Goal: Navigation & Orientation: Find specific page/section

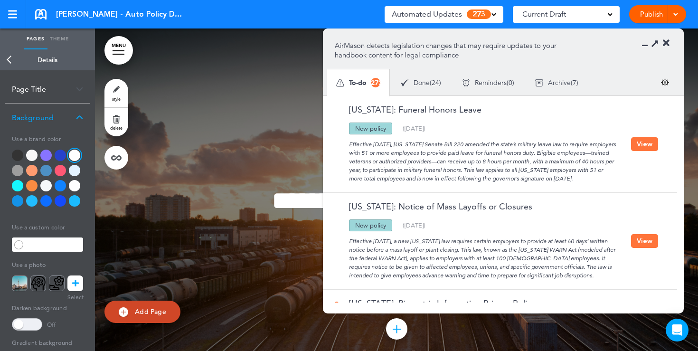
scroll to position [0, 0]
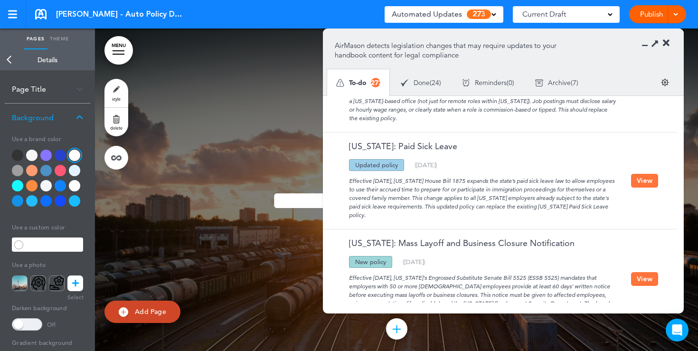
click at [668, 44] on icon at bounding box center [665, 42] width 7 height 9
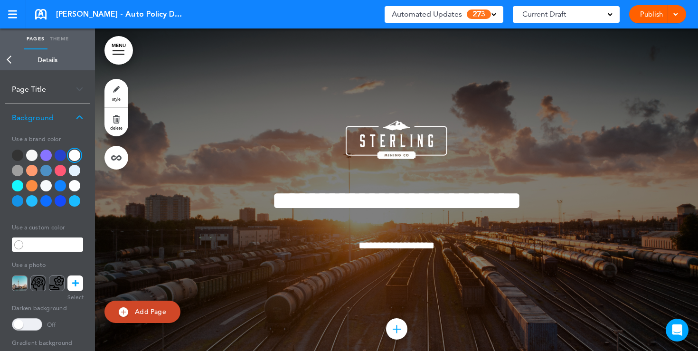
scroll to position [6588, 0]
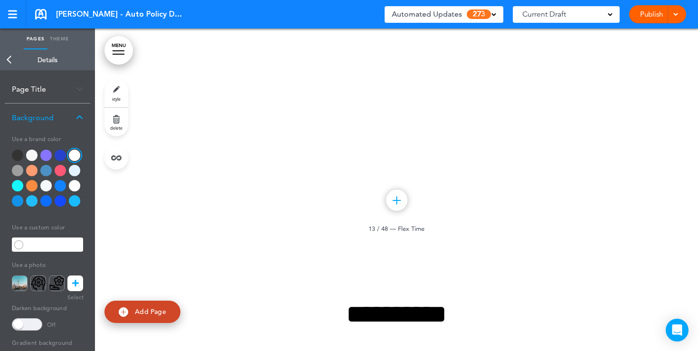
click at [2, 61] on link "Back" at bounding box center [9, 59] width 19 height 21
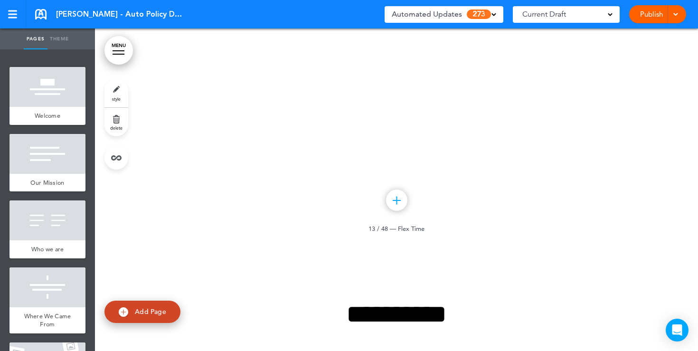
click at [54, 112] on span "Welcome" at bounding box center [48, 116] width 26 height 8
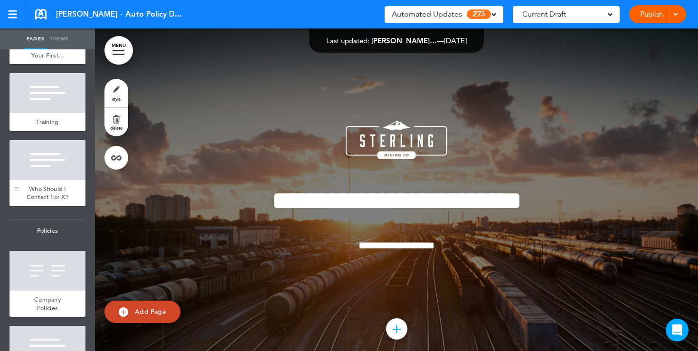
scroll to position [695, 0]
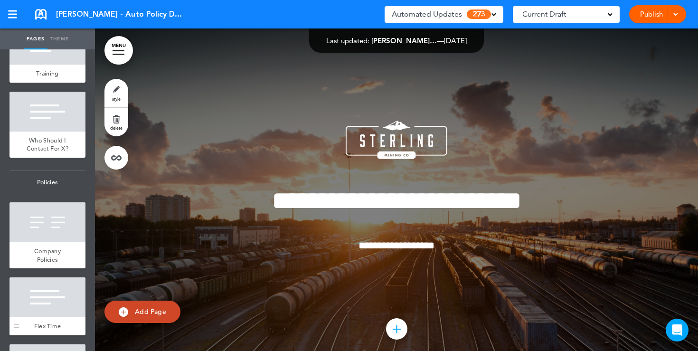
click at [54, 308] on div at bounding box center [47, 297] width 76 height 40
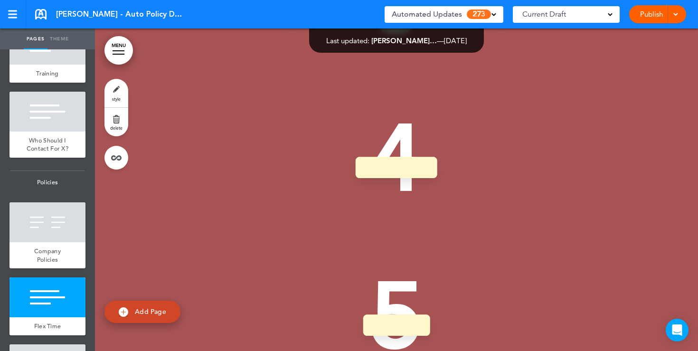
scroll to position [6631, 0]
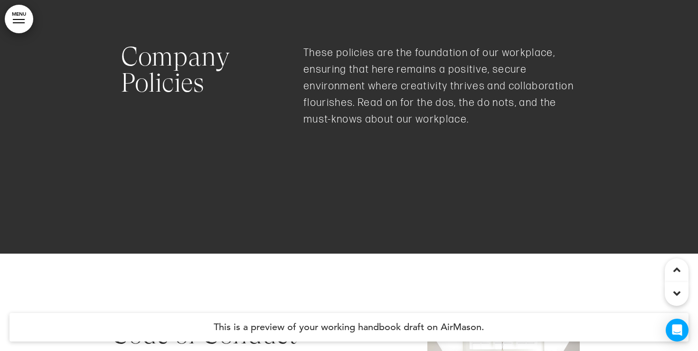
click at [16, 8] on link "MENU" at bounding box center [19, 19] width 28 height 28
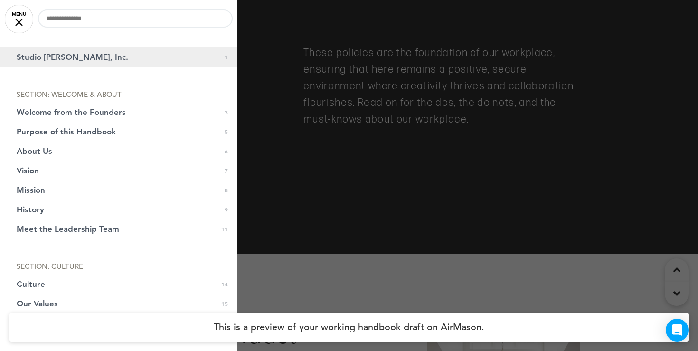
click at [52, 61] on span "Studio McGee, Inc." at bounding box center [73, 57] width 112 height 8
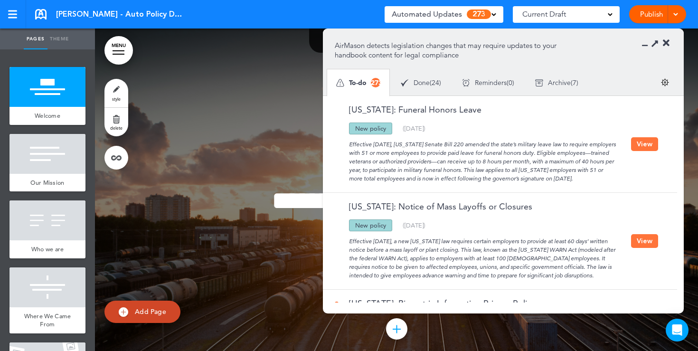
click at [669, 45] on icon at bounding box center [665, 42] width 7 height 9
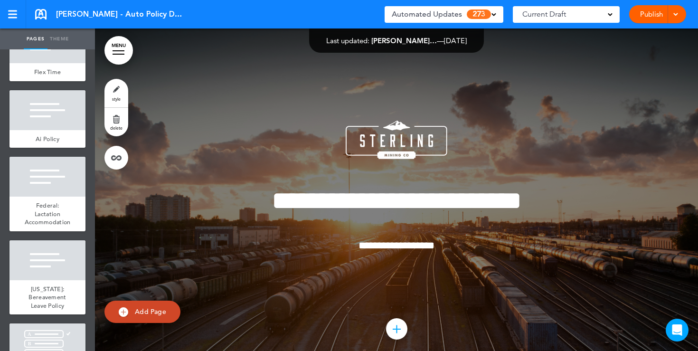
scroll to position [894, 0]
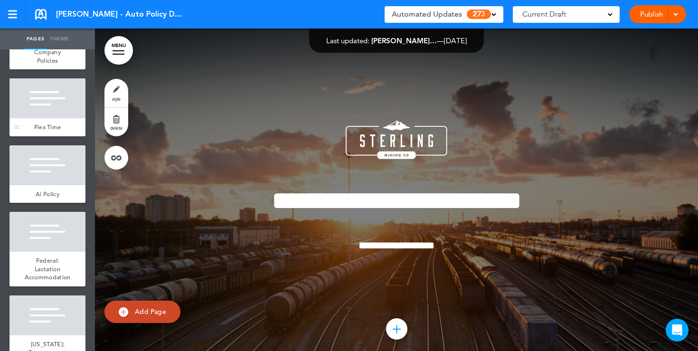
click at [49, 116] on div at bounding box center [47, 98] width 76 height 40
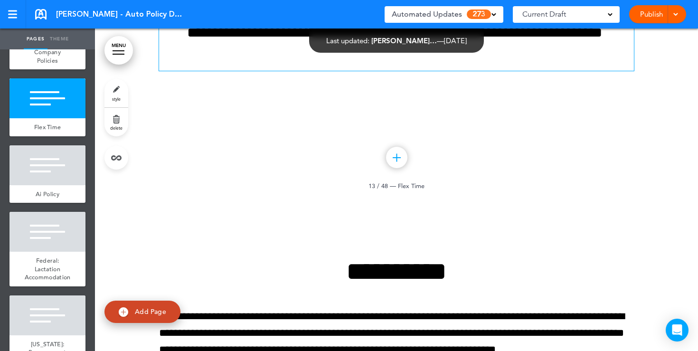
scroll to position [6631, 0]
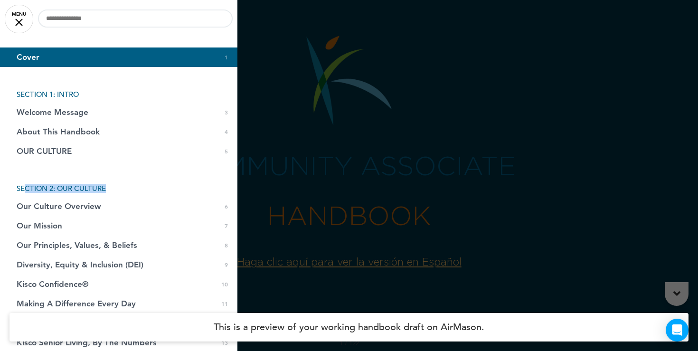
click at [26, 15] on link "MENU" at bounding box center [19, 19] width 28 height 28
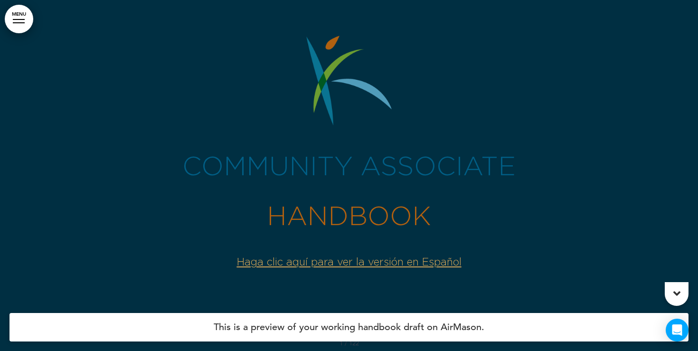
click at [24, 28] on link "MENU" at bounding box center [19, 19] width 28 height 28
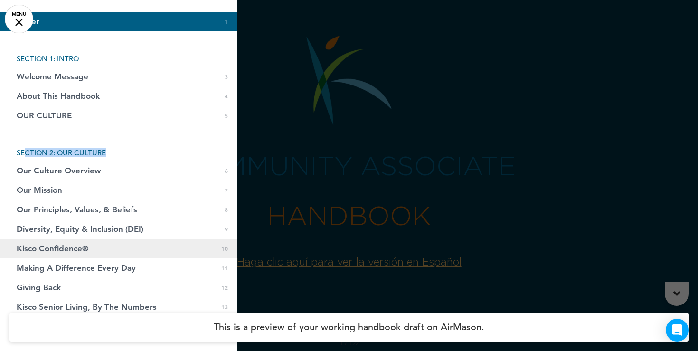
scroll to position [0, 0]
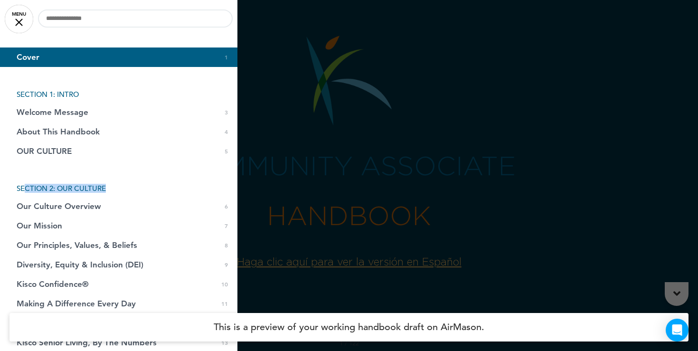
click at [52, 53] on link "Cover 0 1" at bounding box center [118, 56] width 237 height 19
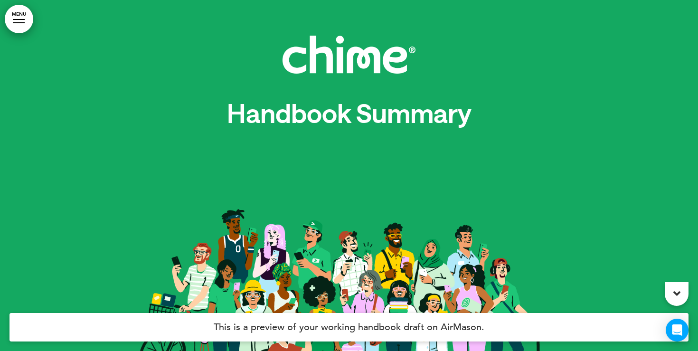
click at [14, 16] on link "MENU" at bounding box center [19, 19] width 28 height 28
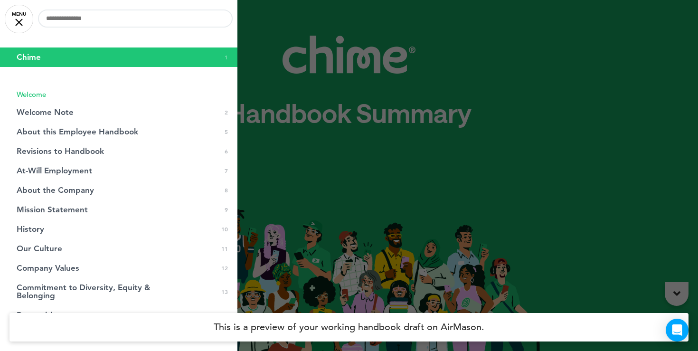
click at [311, 97] on div at bounding box center [349, 175] width 698 height 351
